Goal: Task Accomplishment & Management: Manage account settings

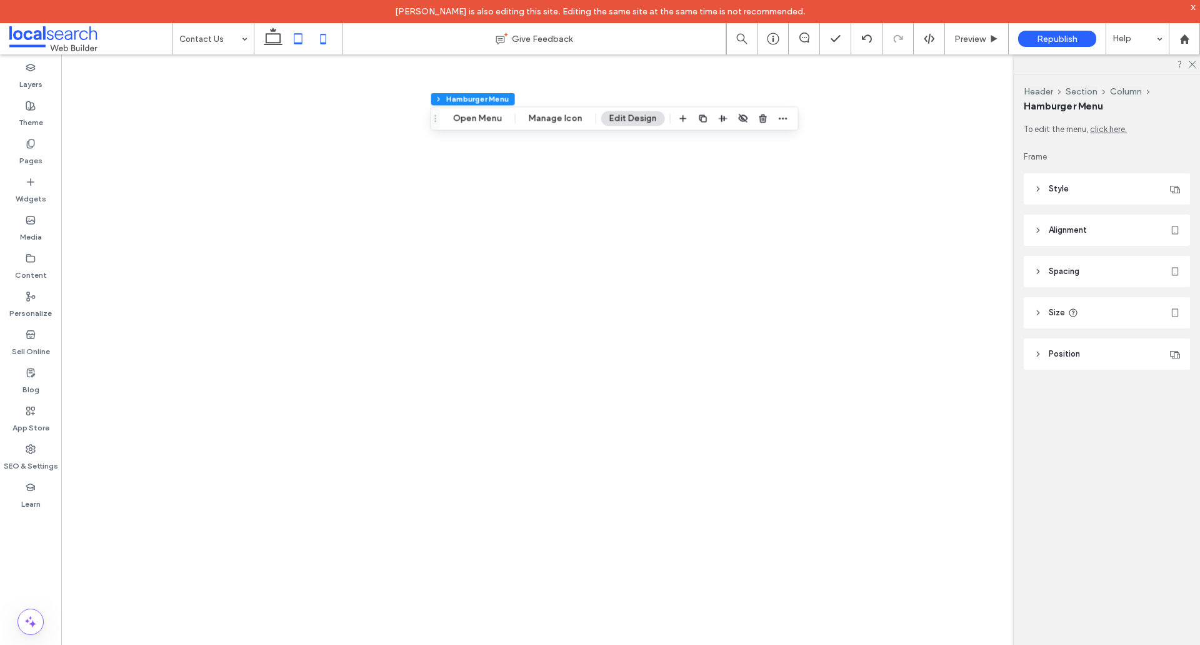
click at [318, 41] on icon at bounding box center [323, 38] width 25 height 25
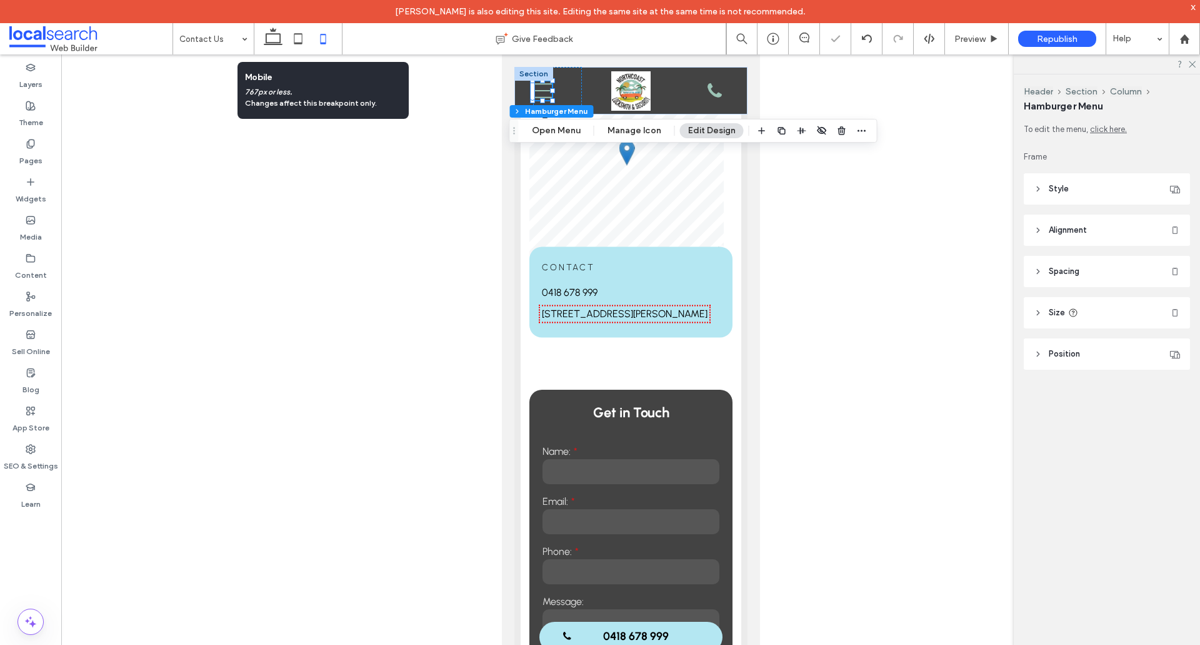
scroll to position [183, 0]
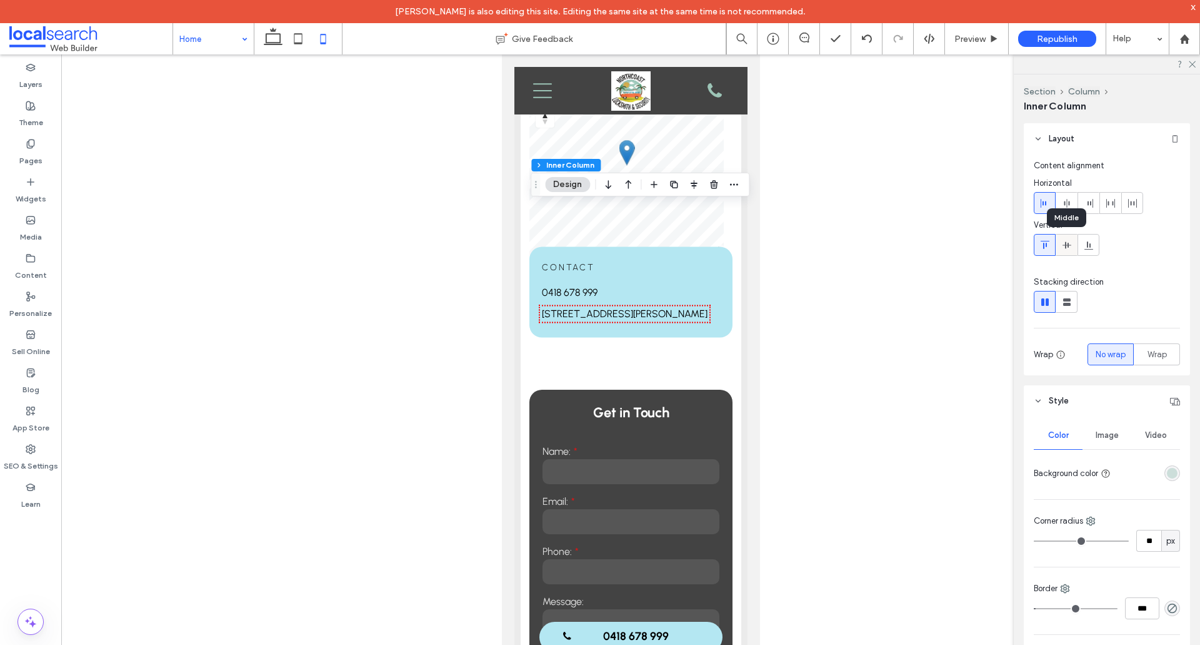
click at [1061, 246] on div at bounding box center [1067, 244] width 21 height 21
click at [1043, 244] on icon at bounding box center [1045, 245] width 10 height 10
click at [1063, 243] on icon at bounding box center [1067, 245] width 10 height 10
click at [0, 624] on div at bounding box center [30, 621] width 61 height 26
click at [298, 38] on icon at bounding box center [298, 38] width 25 height 25
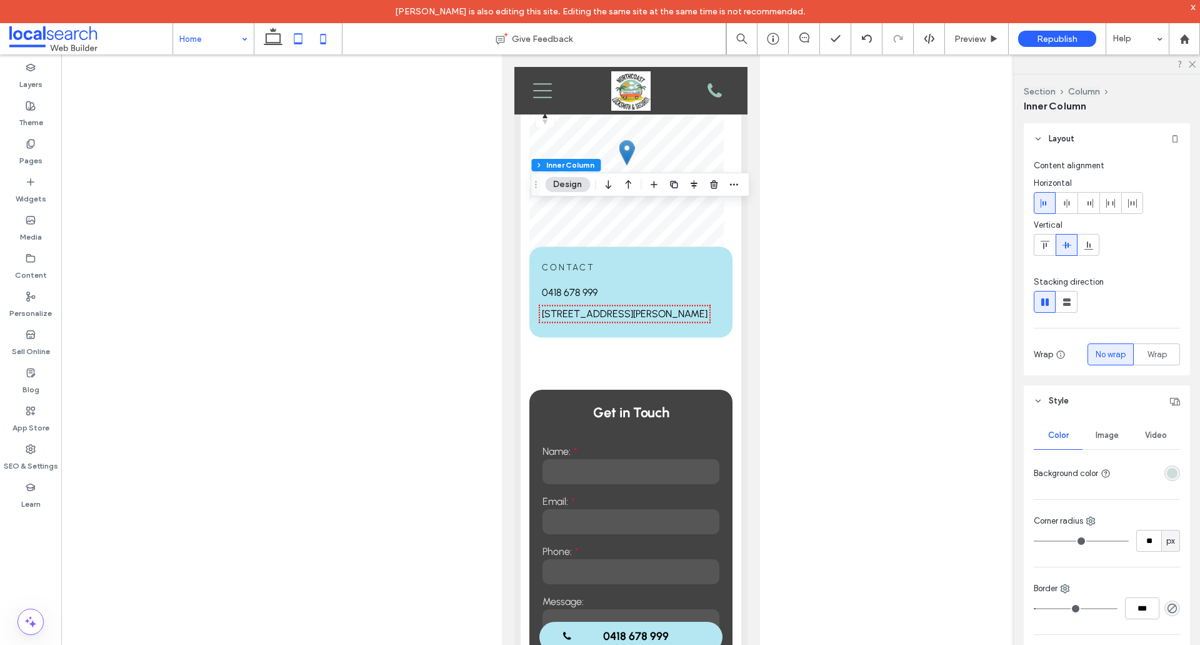
type input "*"
type input "****"
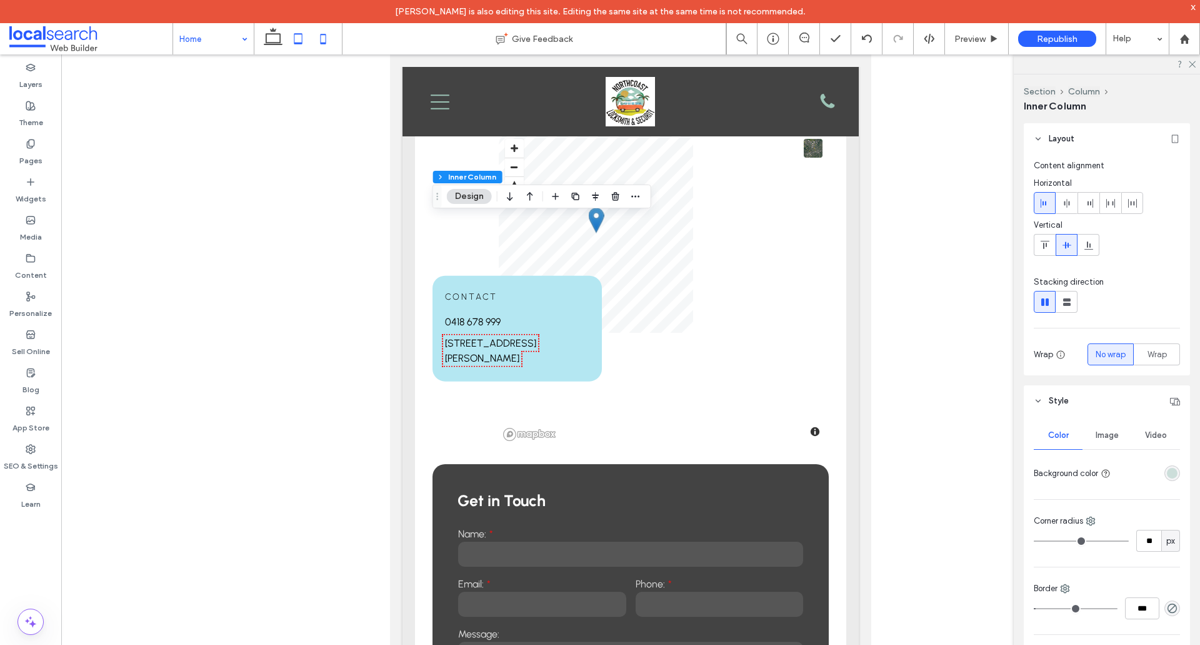
click at [328, 43] on icon at bounding box center [323, 38] width 25 height 25
type input "*"
type input "***"
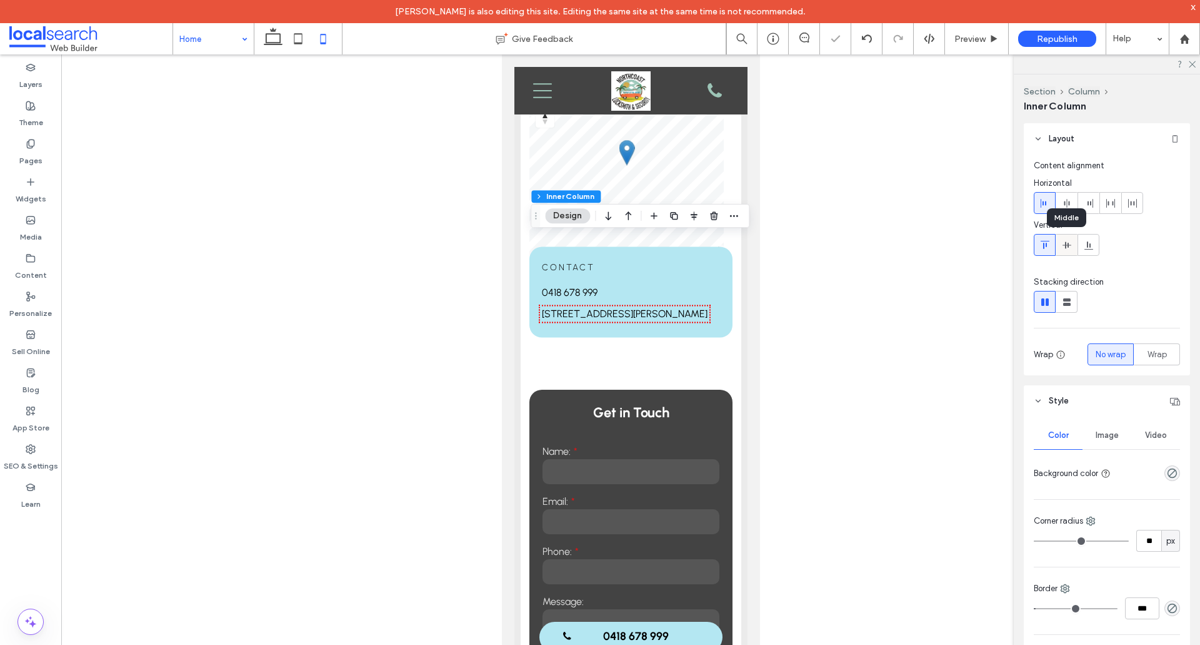
click at [1065, 241] on icon at bounding box center [1067, 245] width 10 height 10
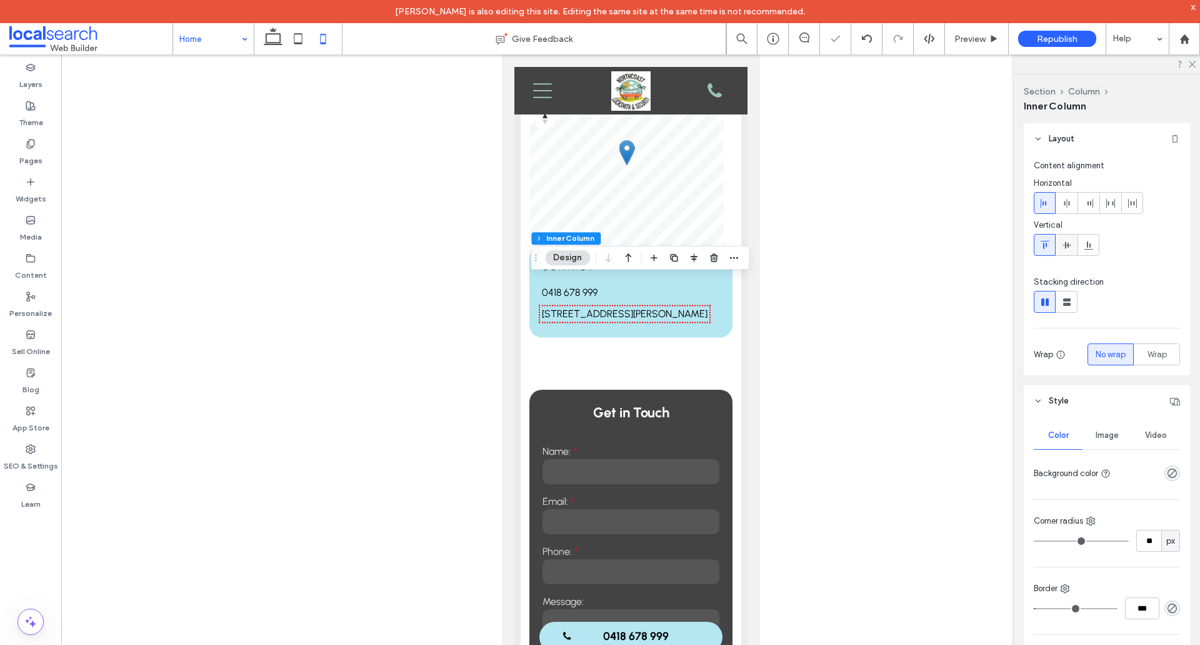
drag, startPoint x: 1067, startPoint y: 246, endPoint x: 1073, endPoint y: 248, distance: 6.4
click at [1068, 246] on icon at bounding box center [1067, 245] width 10 height 10
click at [271, 31] on icon at bounding box center [273, 38] width 25 height 25
type input "*"
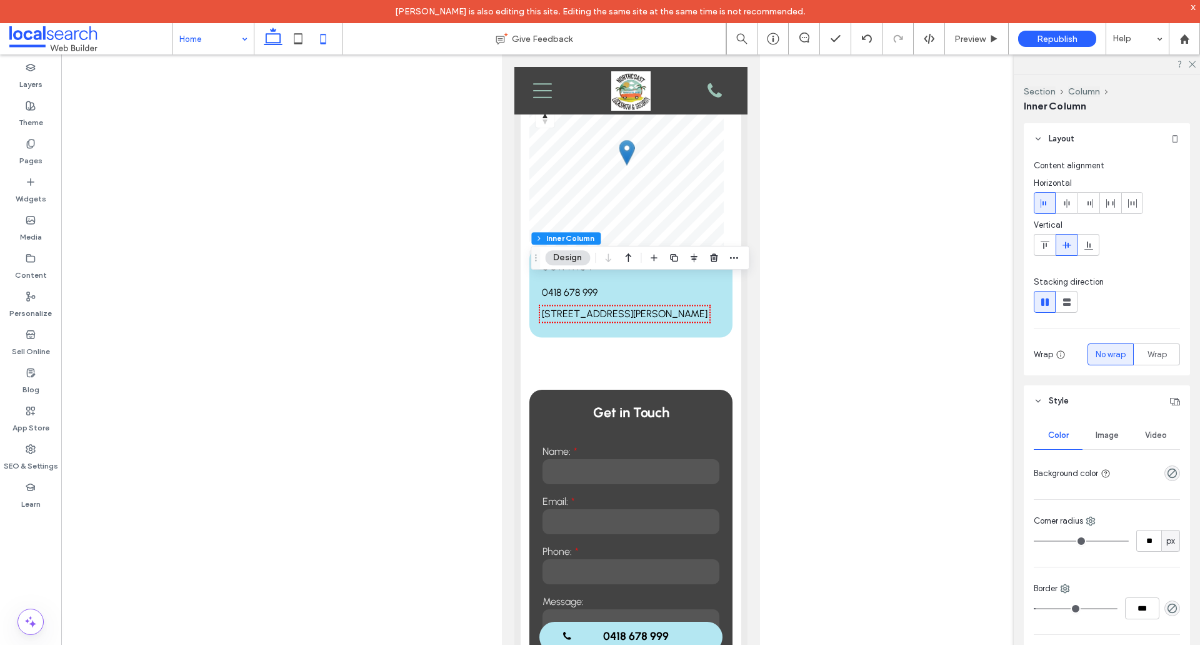
type input "*"
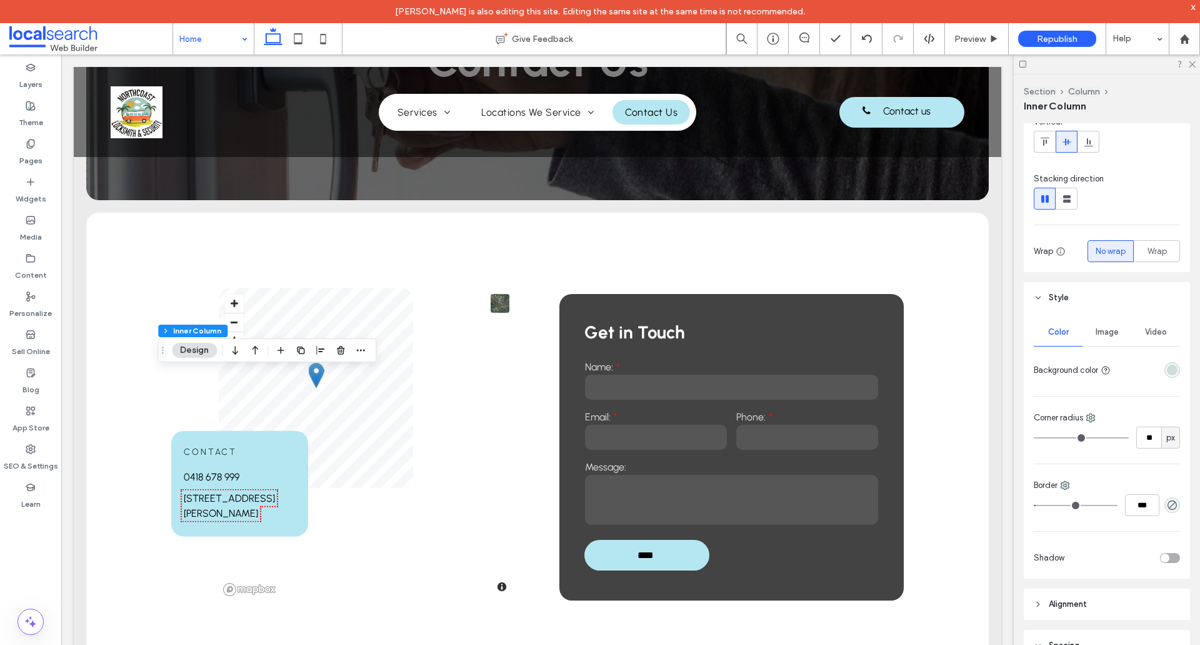
scroll to position [125, 0]
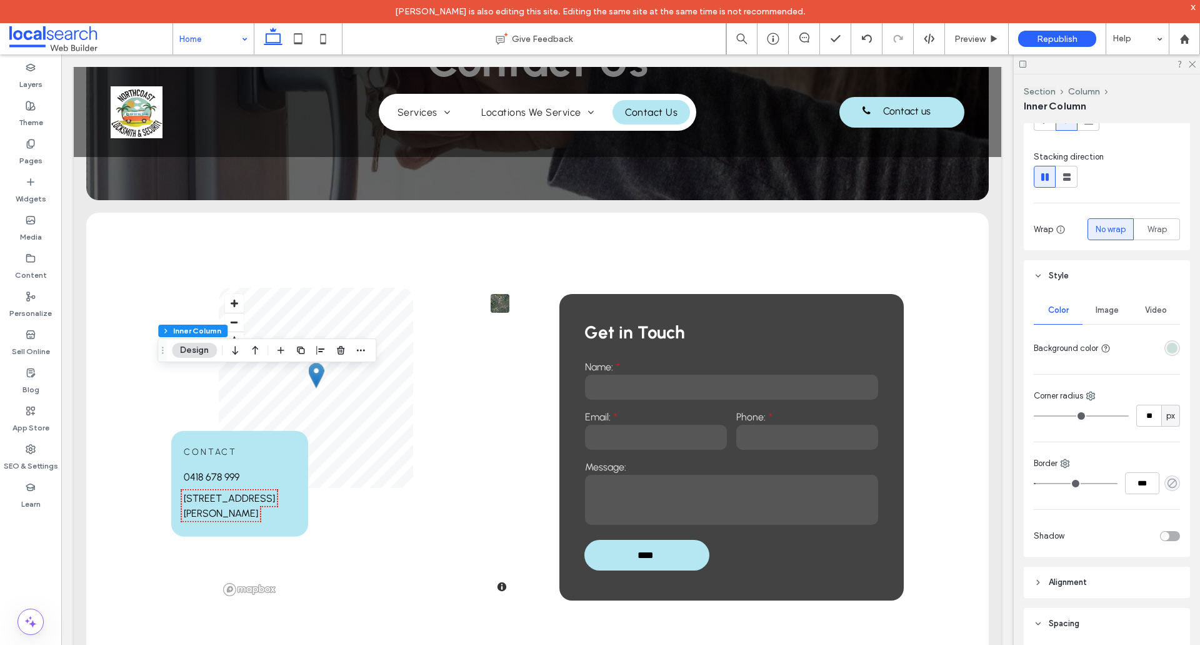
click at [1167, 480] on icon "rgba(0, 0, 0, 0)" at bounding box center [1172, 483] width 11 height 11
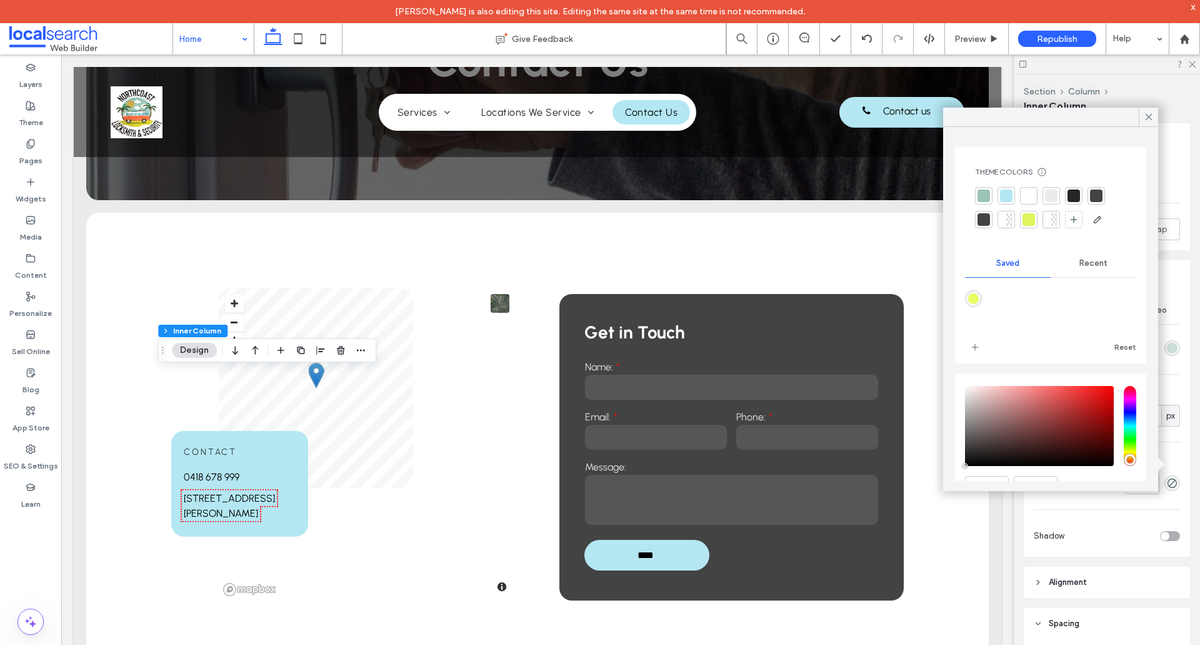
click at [987, 194] on div at bounding box center [984, 195] width 13 height 13
click at [324, 41] on icon at bounding box center [323, 38] width 25 height 25
type input "*"
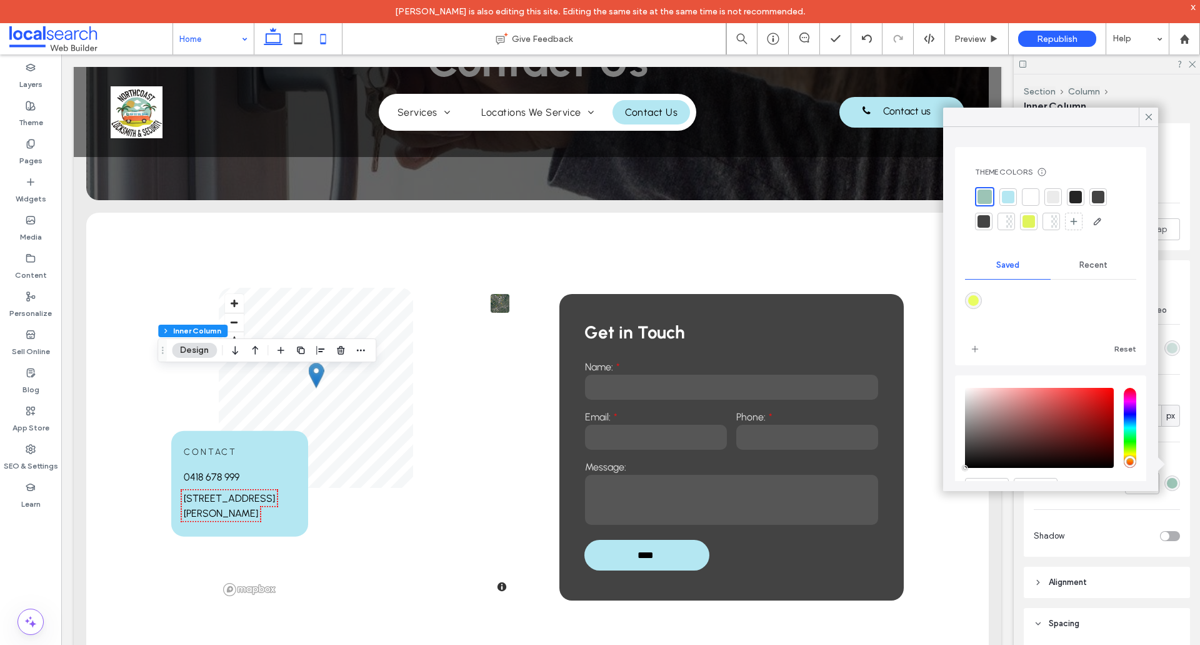
type input "***"
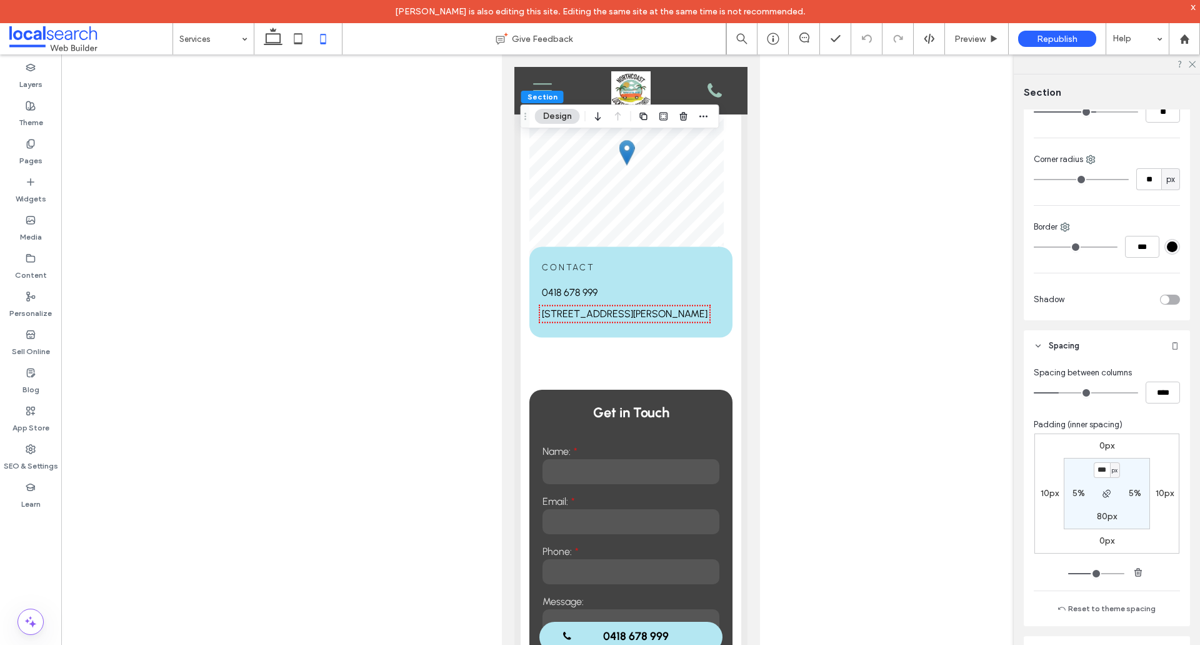
scroll to position [359, 0]
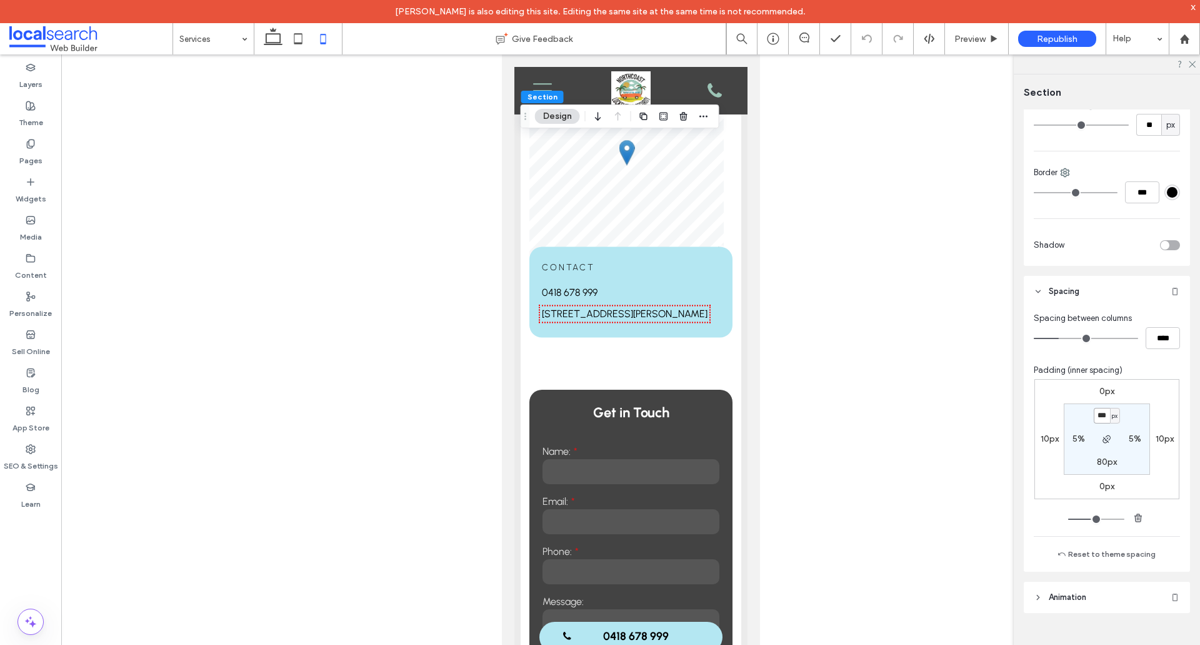
click at [1104, 416] on input "***" at bounding box center [1102, 416] width 16 height 16
type input "***"
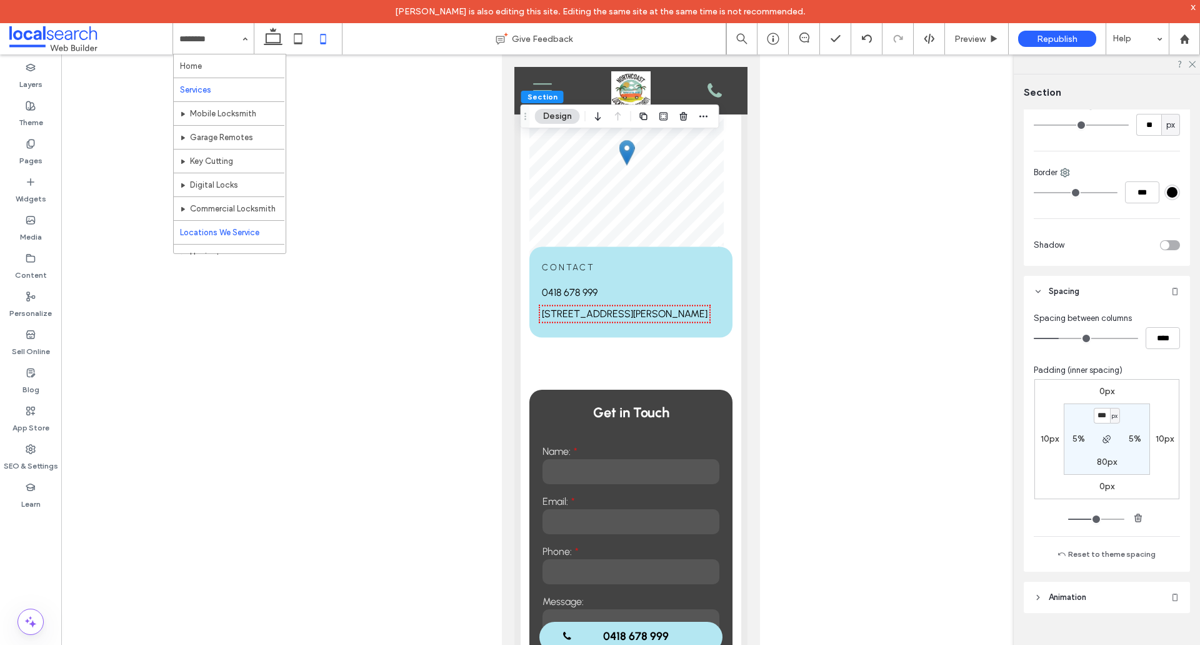
scroll to position [125, 0]
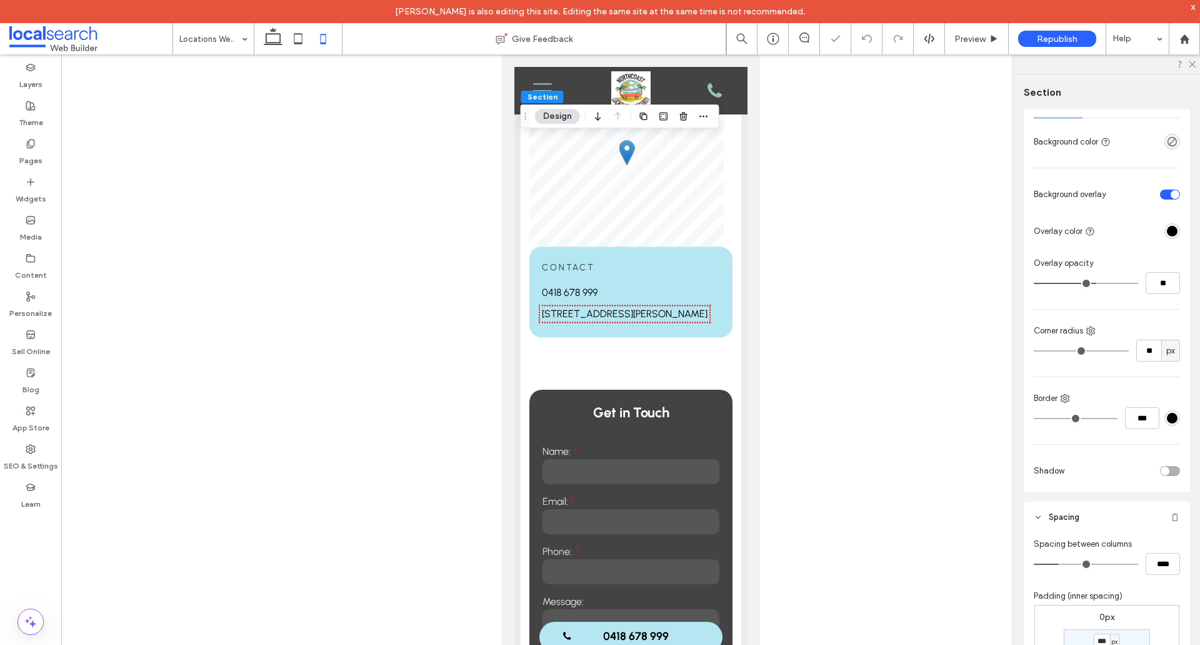
scroll to position [250, 0]
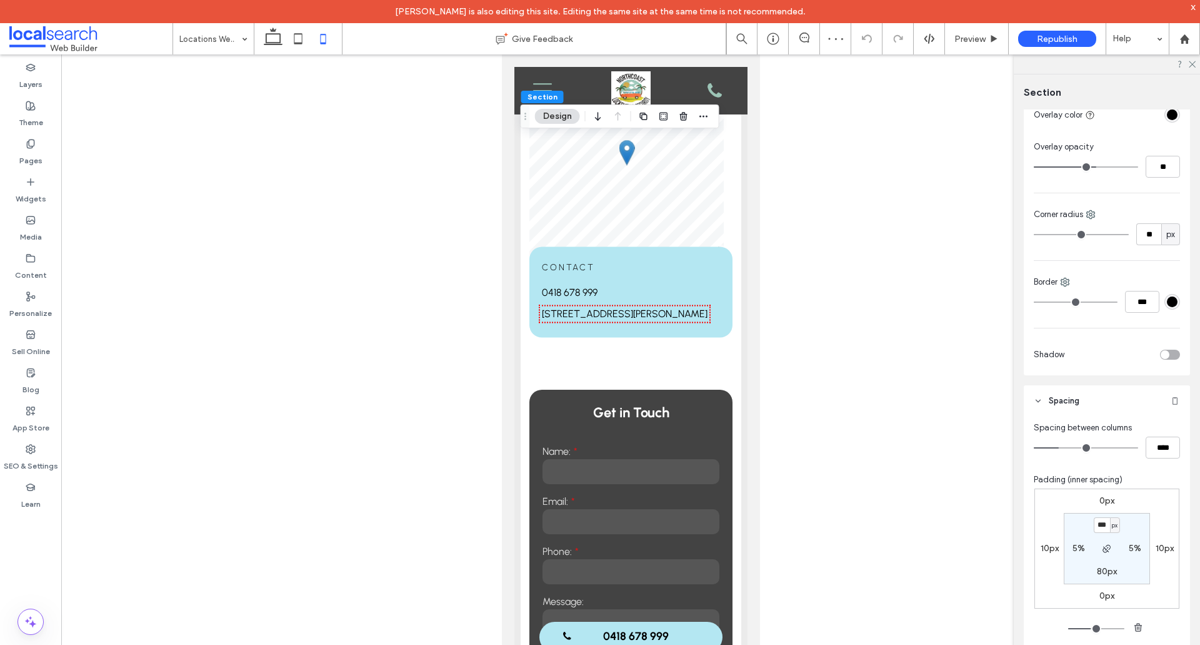
type input "***"
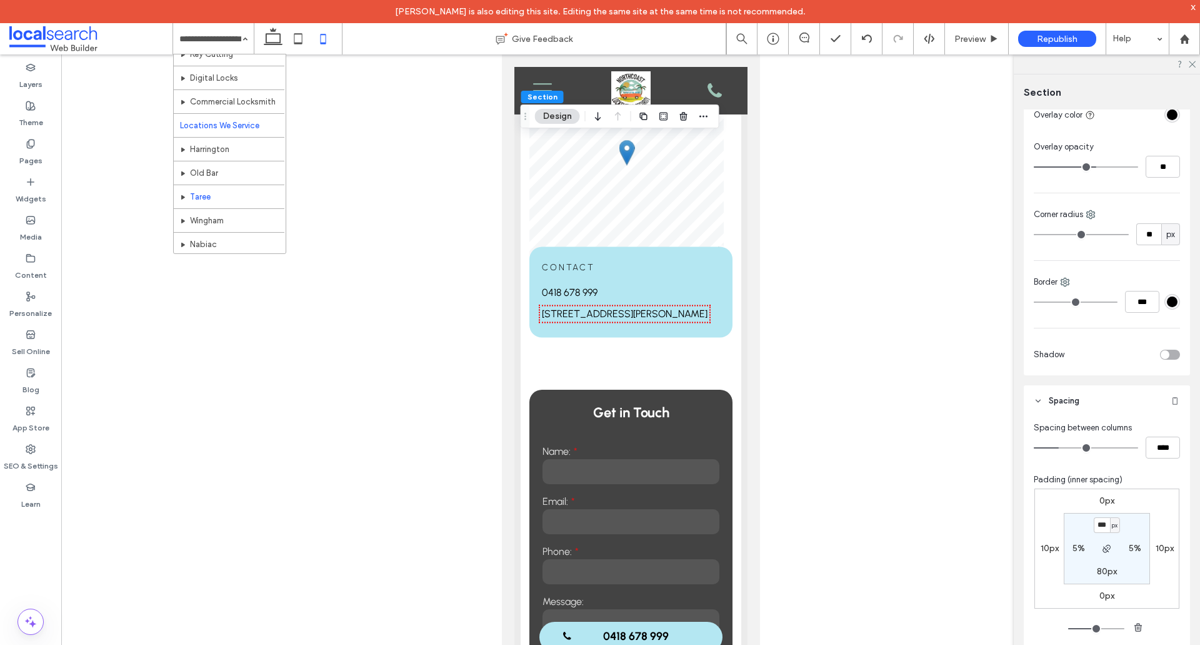
scroll to position [203, 0]
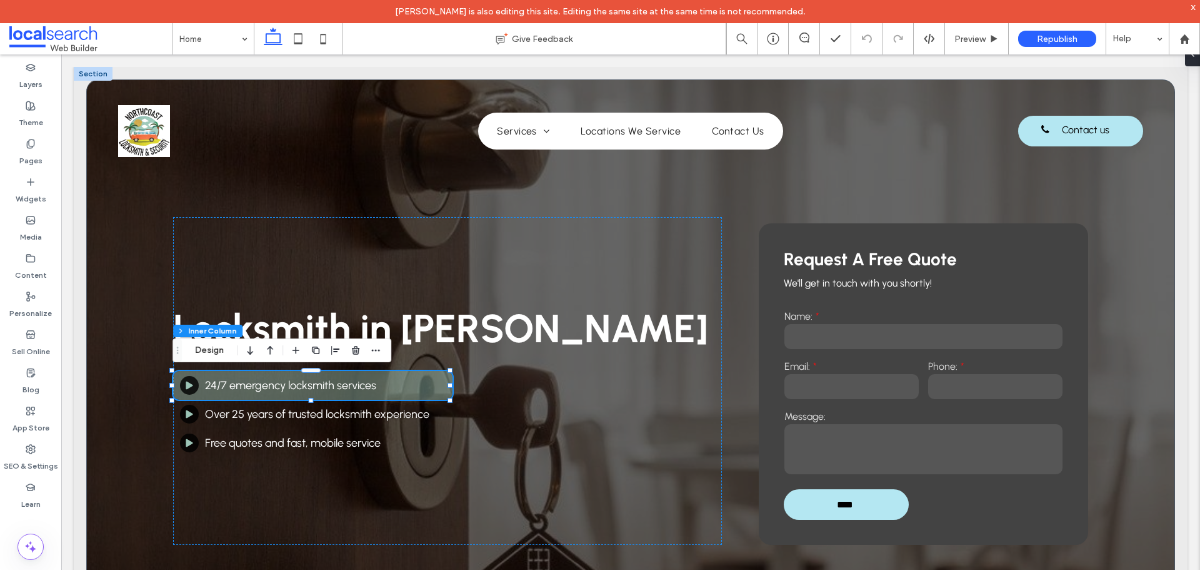
scroll to position [350, 0]
